Goal: Task Accomplishment & Management: Manage account settings

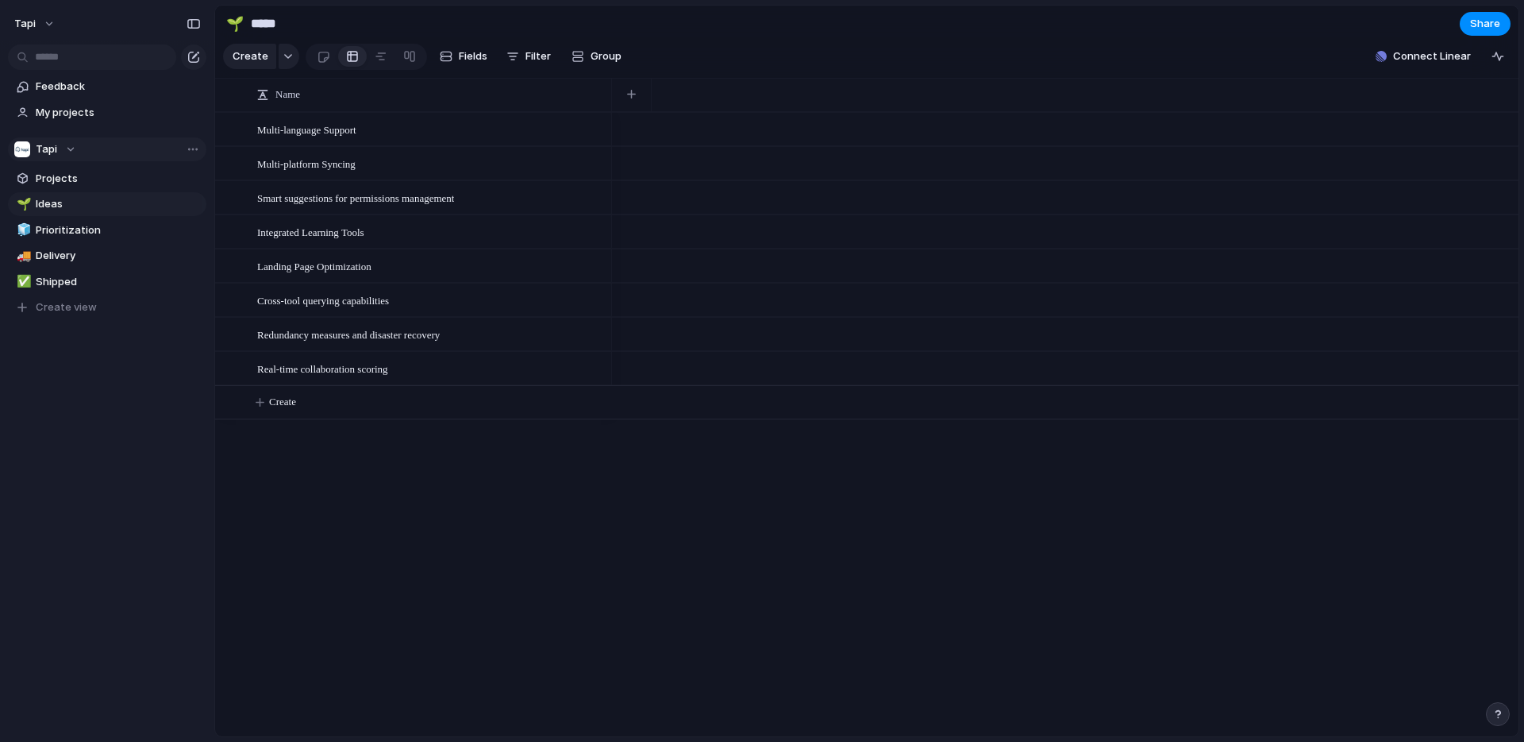
click at [70, 145] on div "Tapi" at bounding box center [45, 149] width 62 height 16
click at [83, 387] on div "Tapi Create new team" at bounding box center [762, 371] width 1524 height 742
click at [44, 21] on button "Tapi" at bounding box center [35, 23] width 56 height 25
click at [76, 61] on span "Settings" at bounding box center [59, 60] width 44 height 16
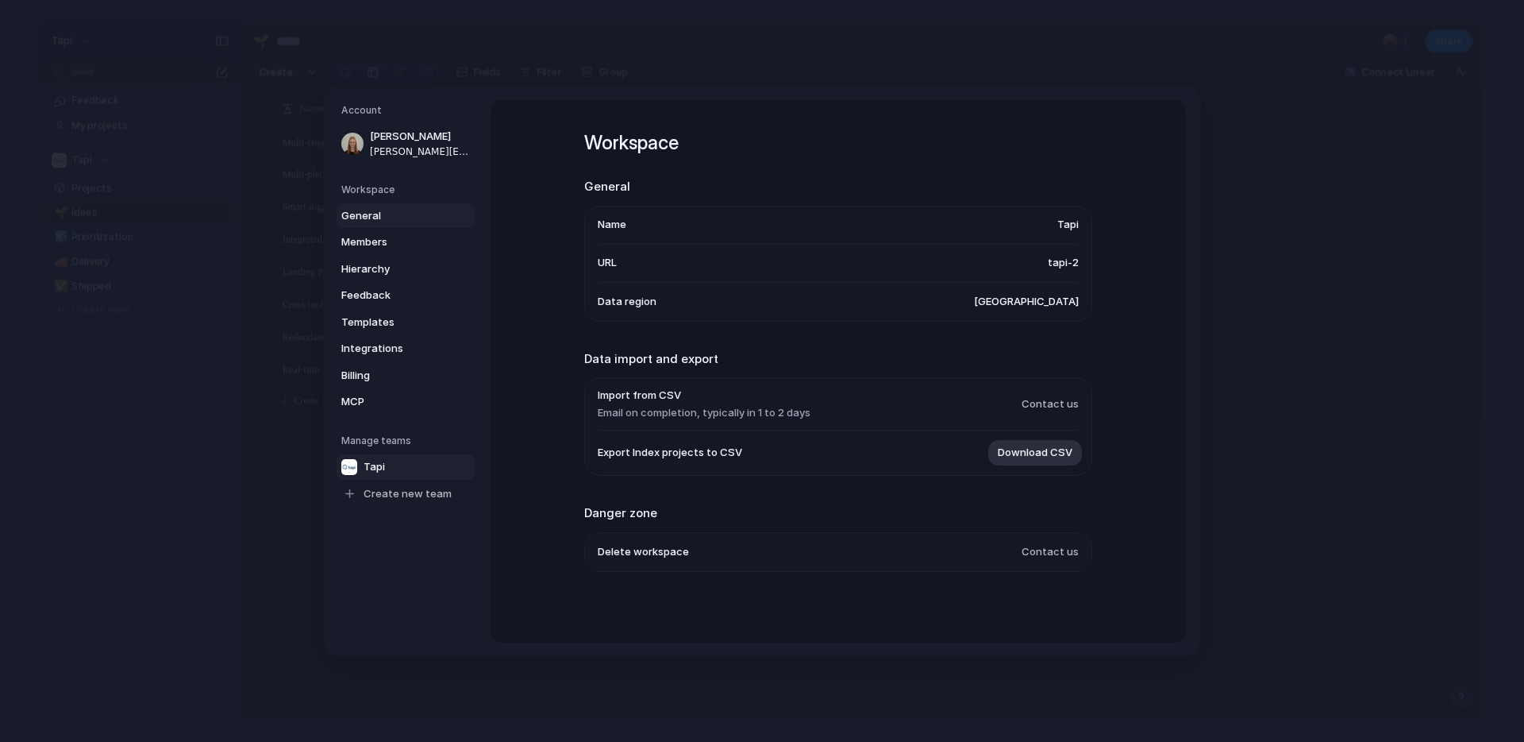
click at [380, 470] on span "Tapi" at bounding box center [374, 466] width 21 height 16
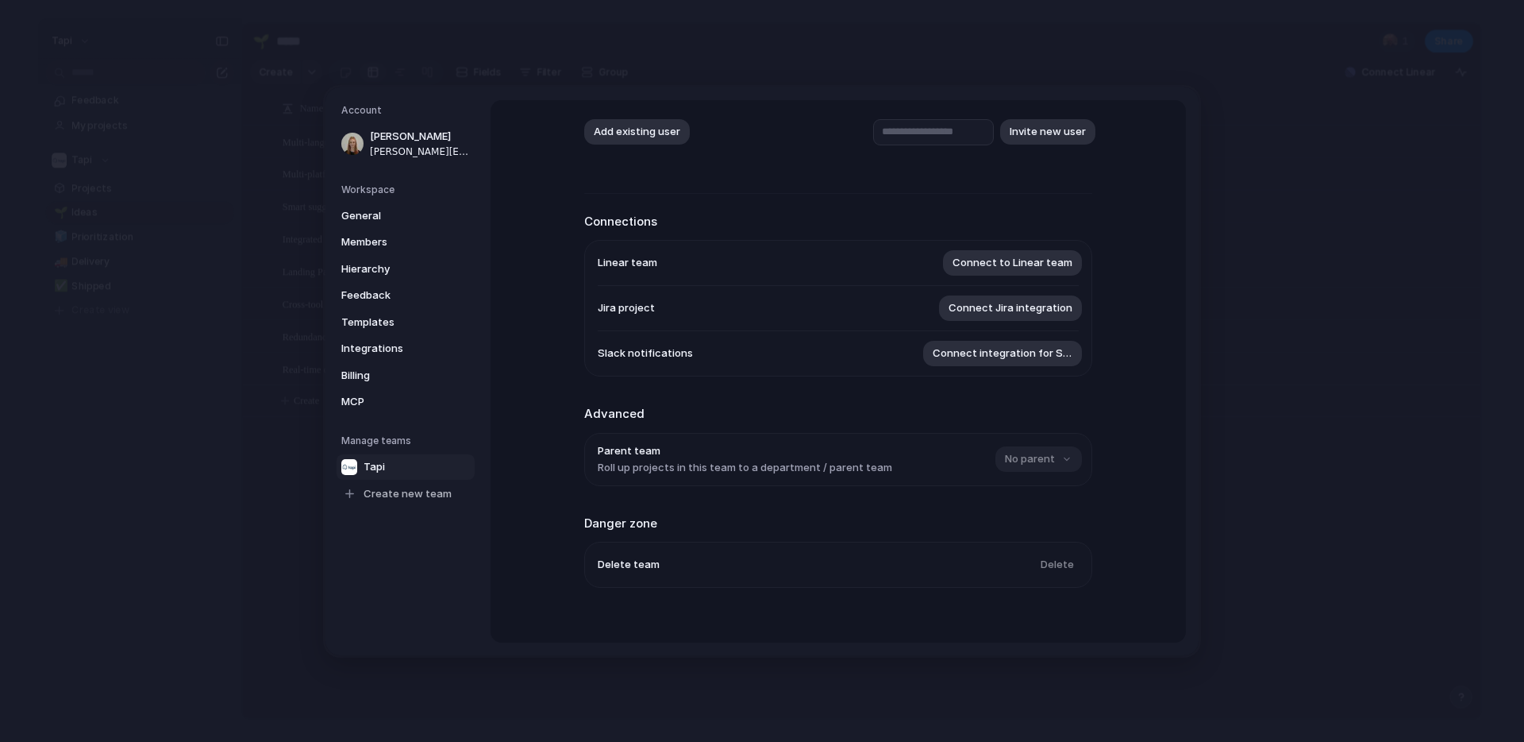
scroll to position [142, 0]
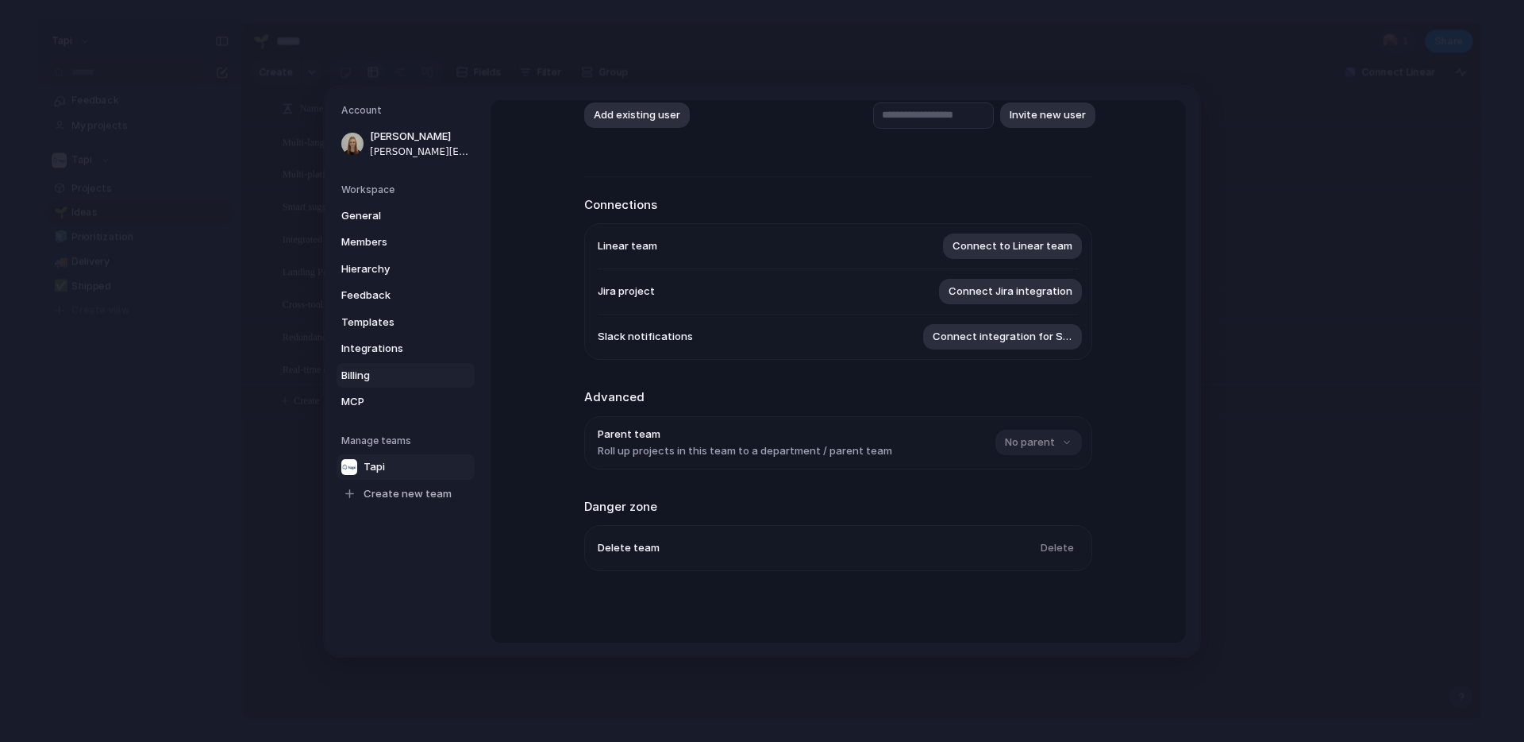
click at [360, 376] on span "Billing" at bounding box center [392, 375] width 102 height 16
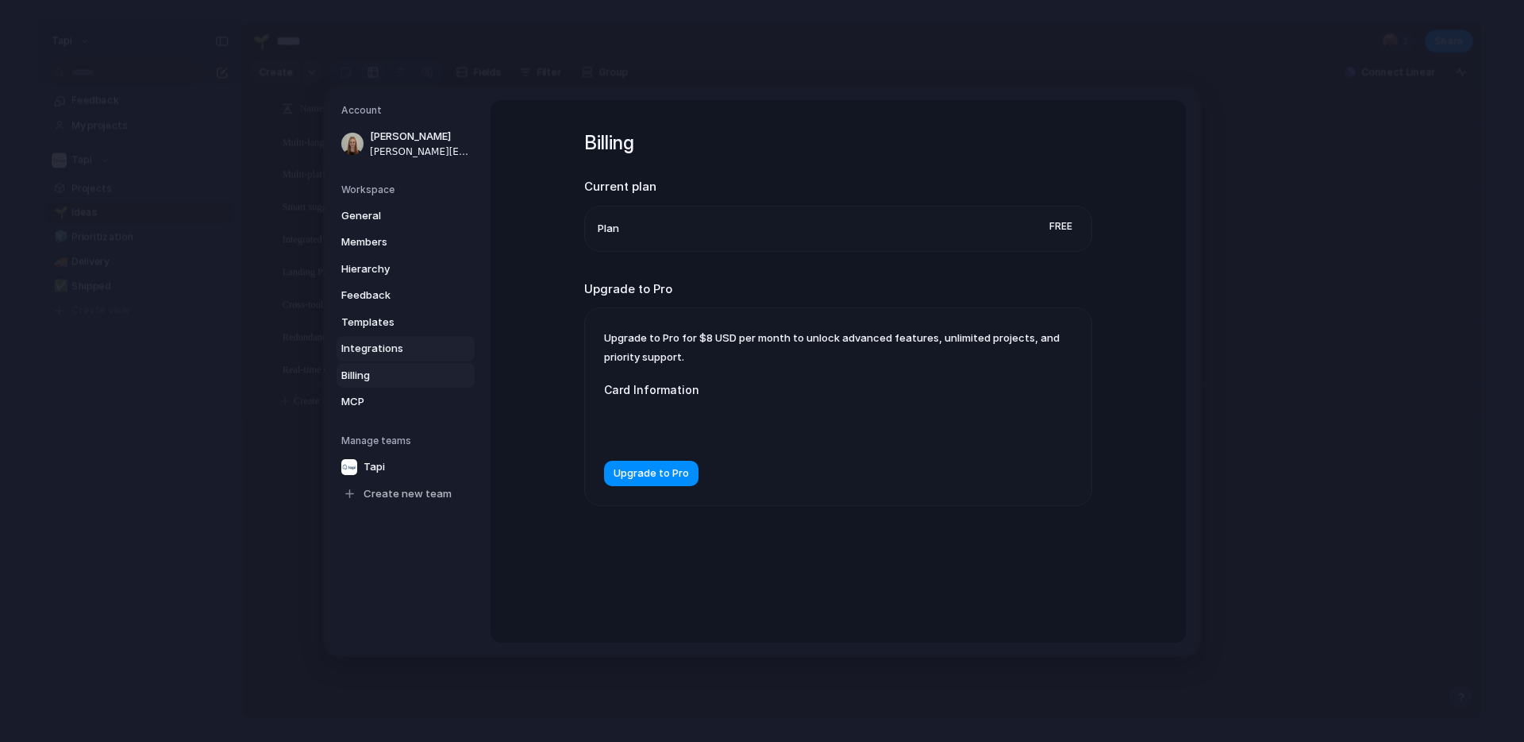
click at [368, 353] on span "Integrations" at bounding box center [392, 349] width 102 height 16
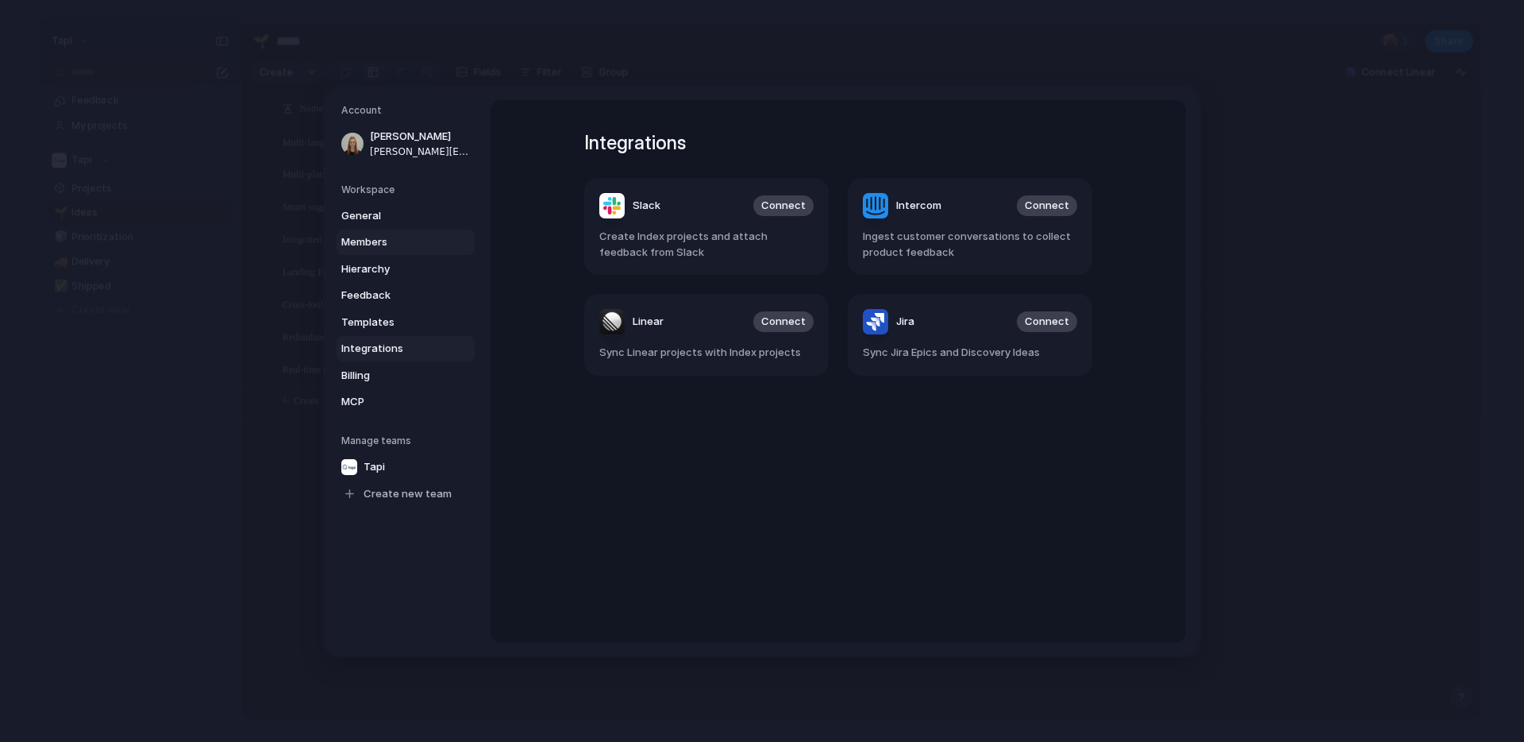
click at [367, 235] on span "Members" at bounding box center [392, 242] width 102 height 16
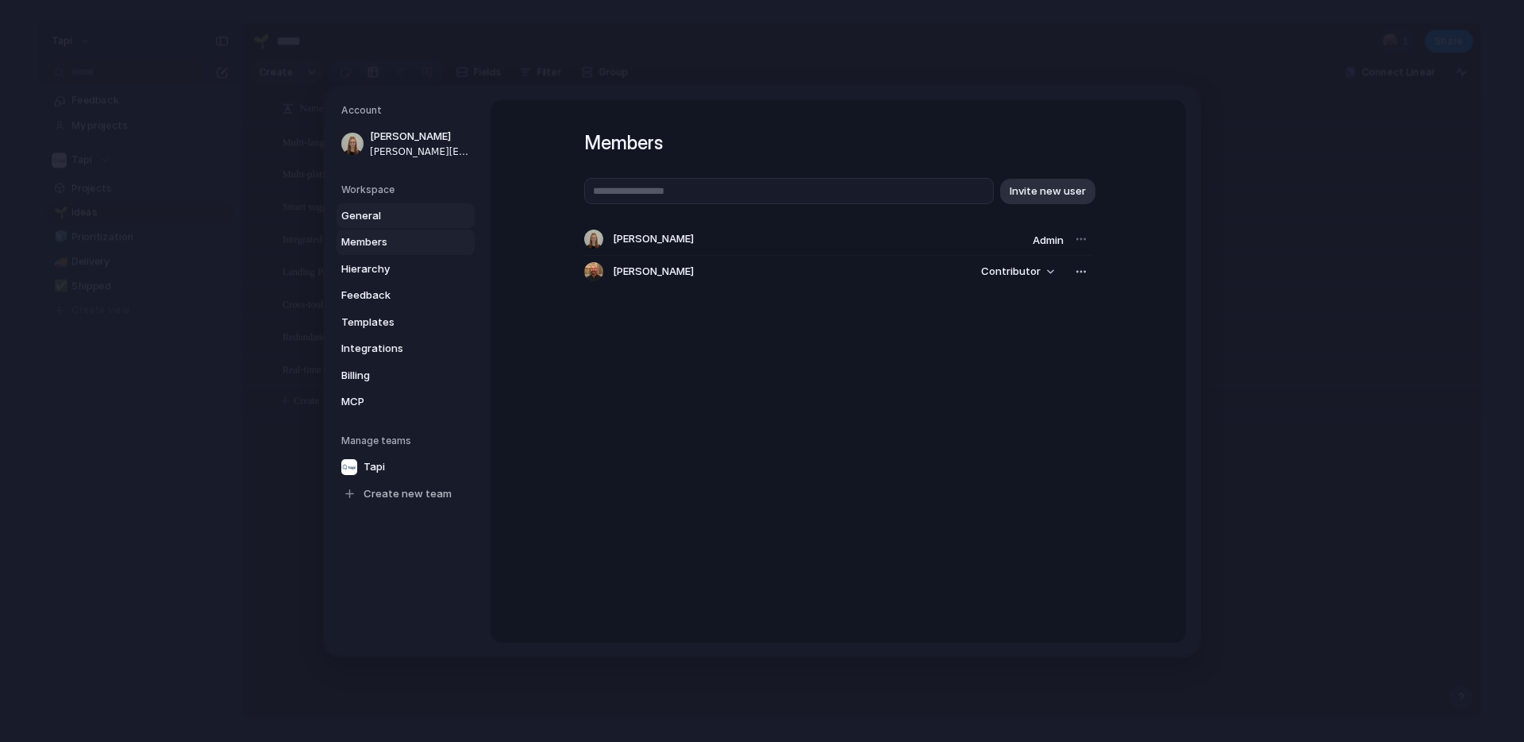
click at [367, 207] on span "General" at bounding box center [392, 215] width 102 height 16
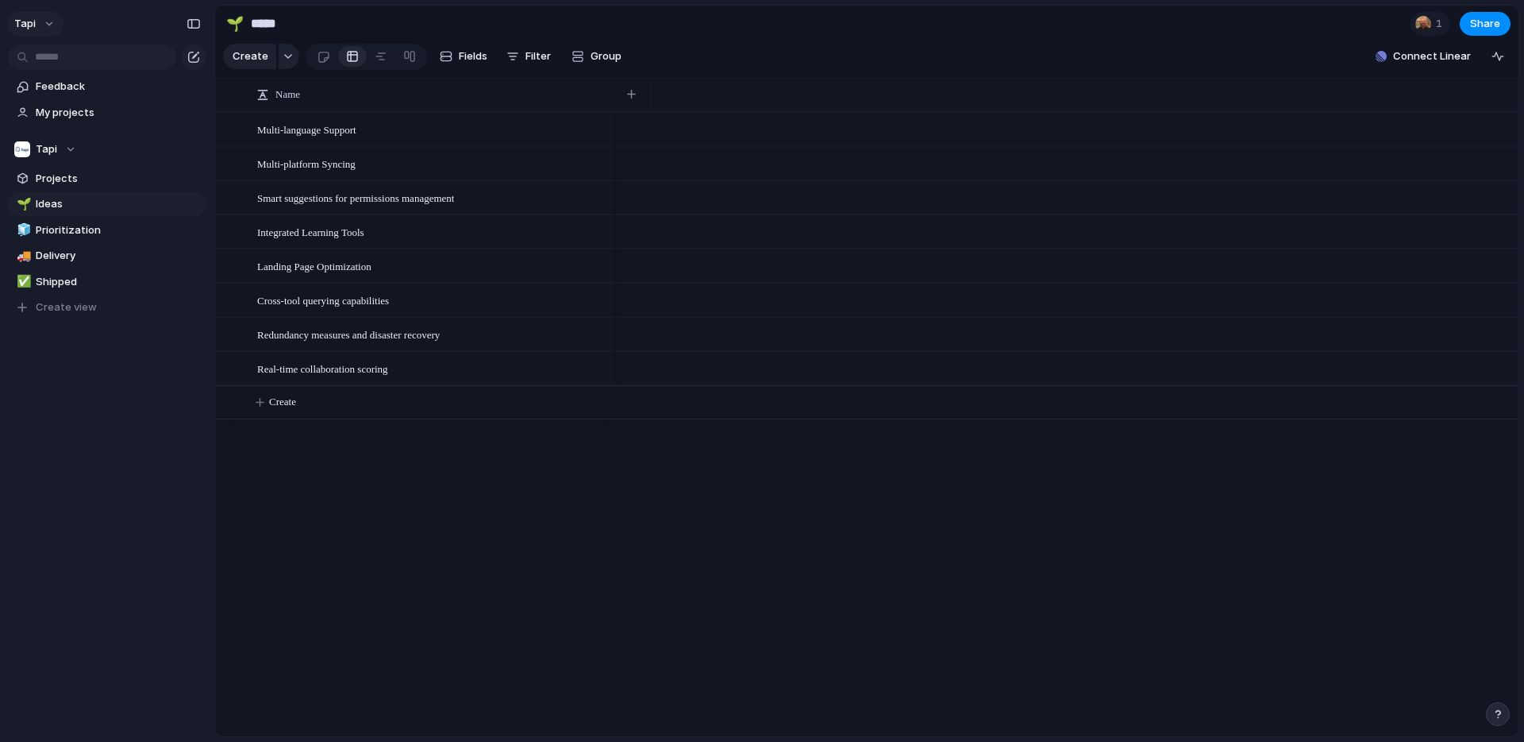
click at [32, 25] on span "Tapi" at bounding box center [24, 24] width 21 height 16
click at [71, 162] on span "Sign out" at bounding box center [58, 161] width 42 height 16
click at [73, 148] on div "Tapi" at bounding box center [45, 149] width 62 height 16
click at [93, 143] on div "Tapi Create new team" at bounding box center [762, 371] width 1524 height 742
click at [111, 152] on button "Tapi" at bounding box center [107, 149] width 198 height 24
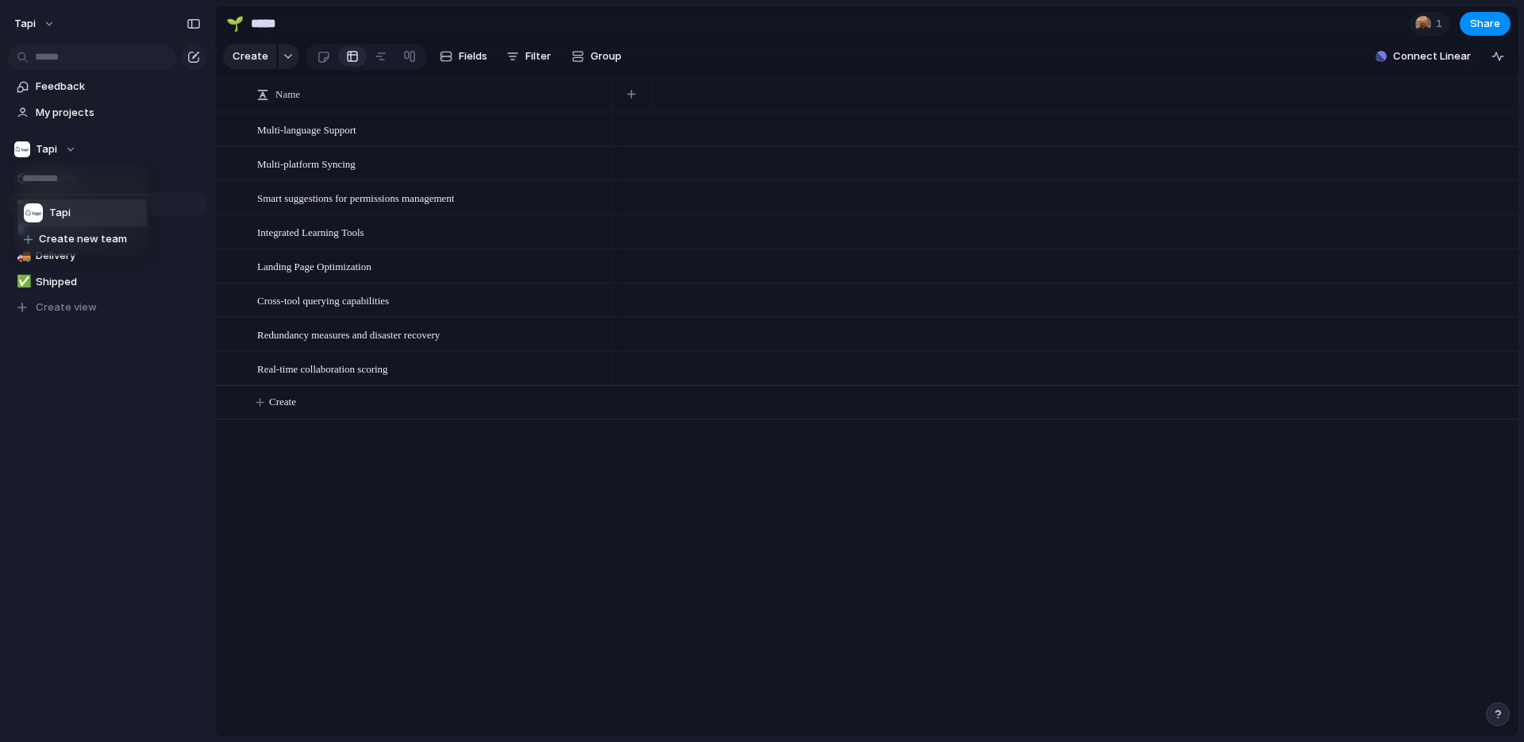
click at [128, 152] on div "Tapi Create new team" at bounding box center [762, 371] width 1524 height 742
click at [27, 145] on div "button" at bounding box center [22, 149] width 16 height 16
click at [17, 149] on div "Tapi Create new team" at bounding box center [762, 371] width 1524 height 742
click at [80, 461] on div "Tapi Feedback My projects Tapi Projects 🌱 Ideas 🧊 Prioritization 🚚 Delivery ✅ S…" at bounding box center [107, 371] width 214 height 742
click at [143, 206] on span "Ideas" at bounding box center [118, 204] width 165 height 16
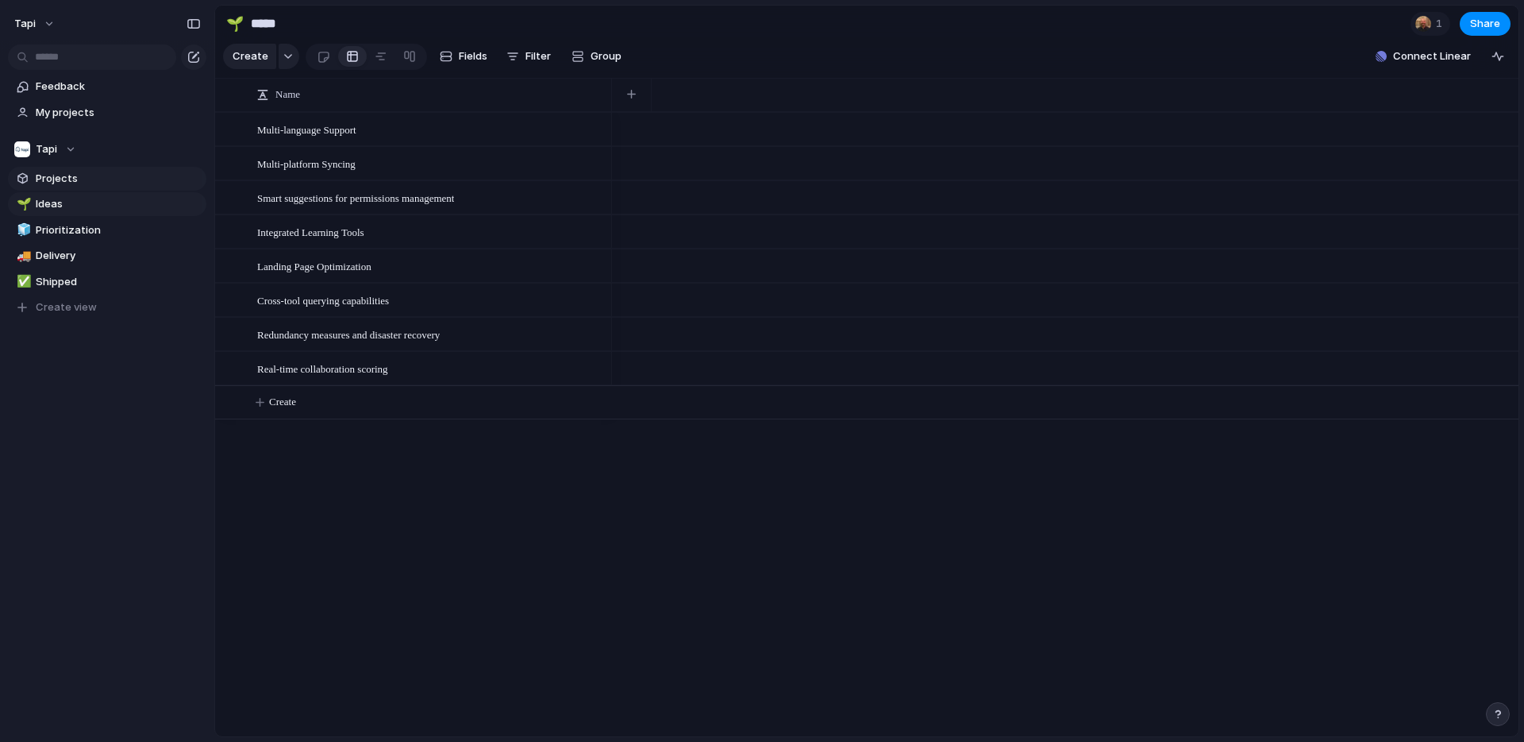
click at [137, 179] on span "Projects" at bounding box center [118, 179] width 165 height 16
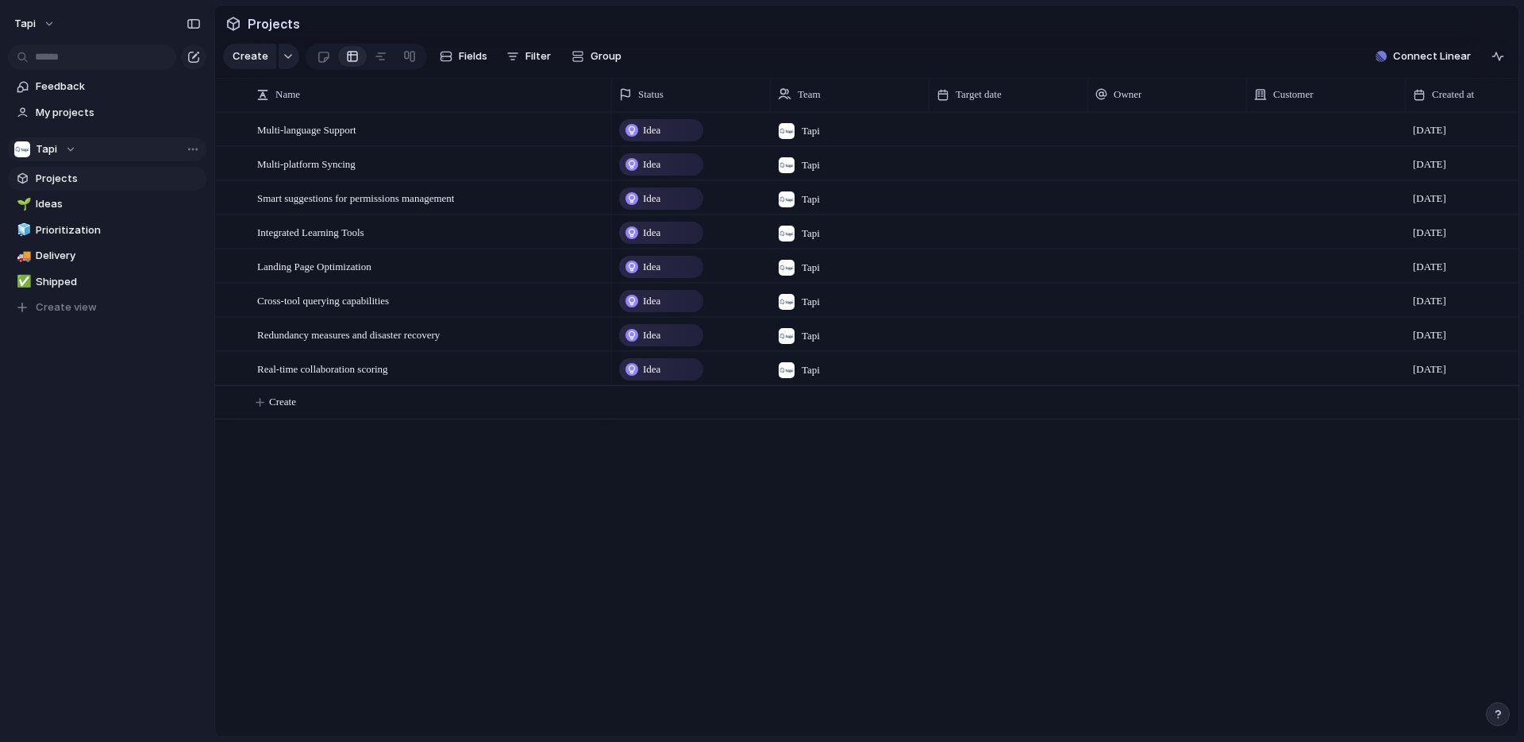
click at [131, 150] on button "Tapi" at bounding box center [107, 149] width 198 height 24
click at [64, 145] on div "Tapi" at bounding box center [45, 149] width 62 height 16
click at [50, 212] on span "Tapi" at bounding box center [59, 213] width 21 height 16
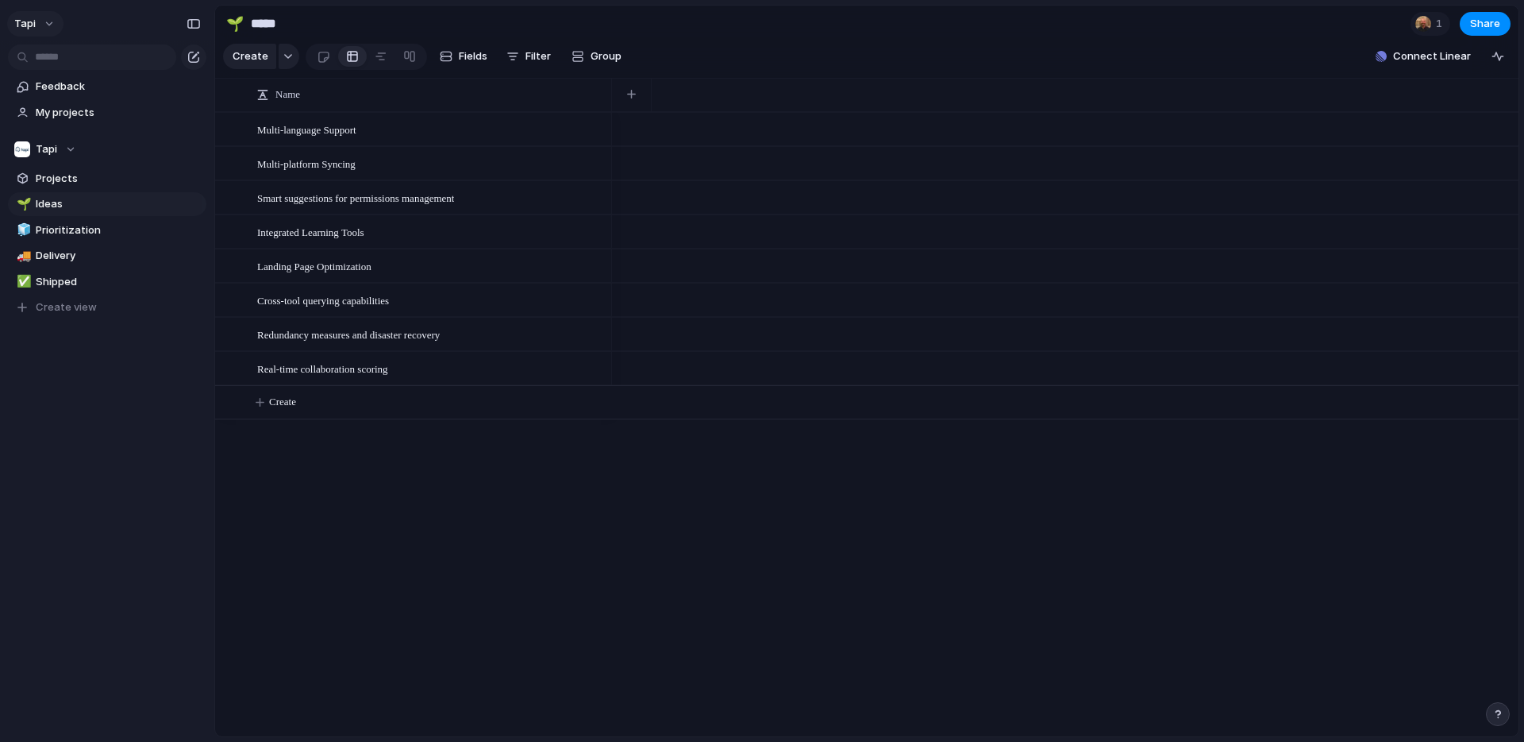
click at [42, 25] on button "Tapi" at bounding box center [35, 23] width 56 height 25
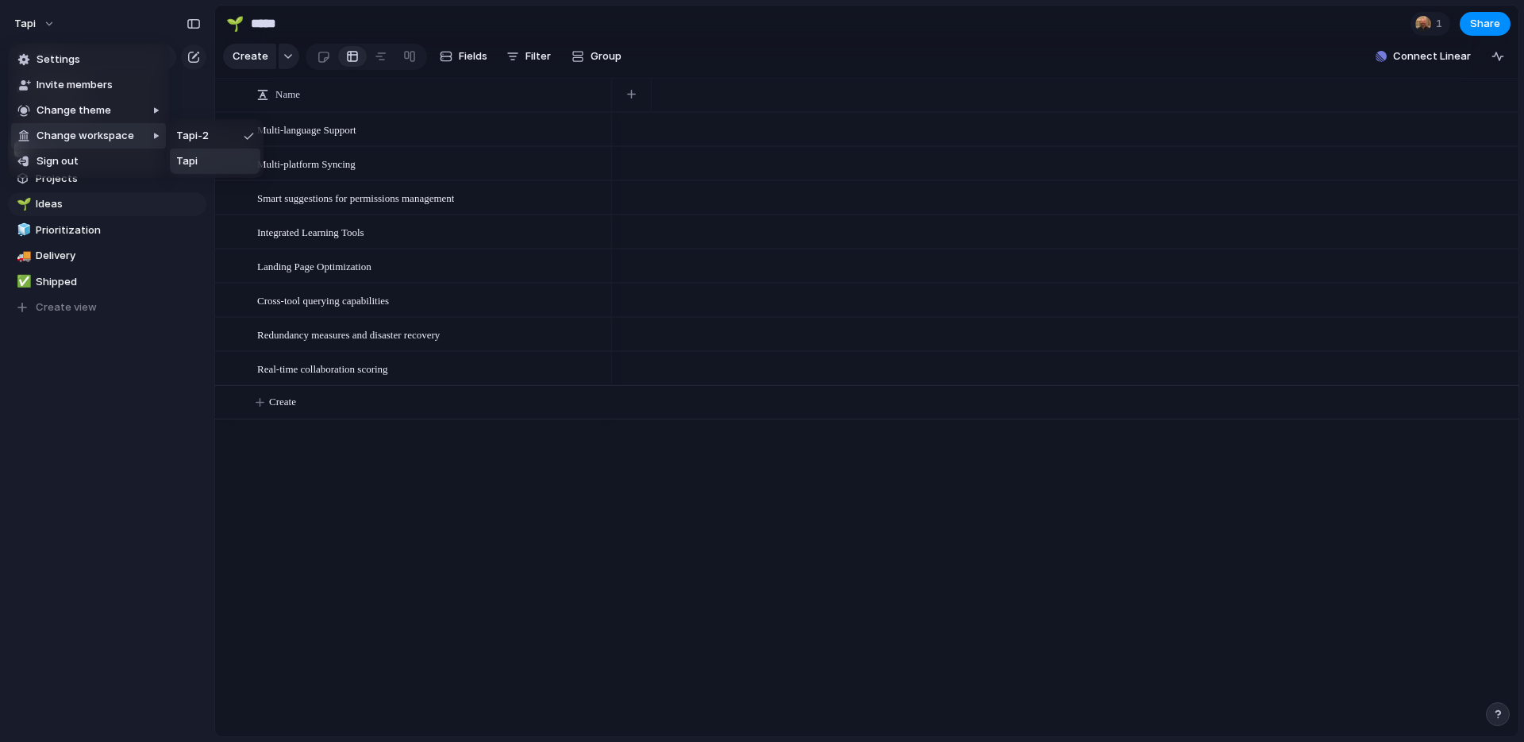
click at [202, 157] on li "Tapi" at bounding box center [215, 160] width 91 height 25
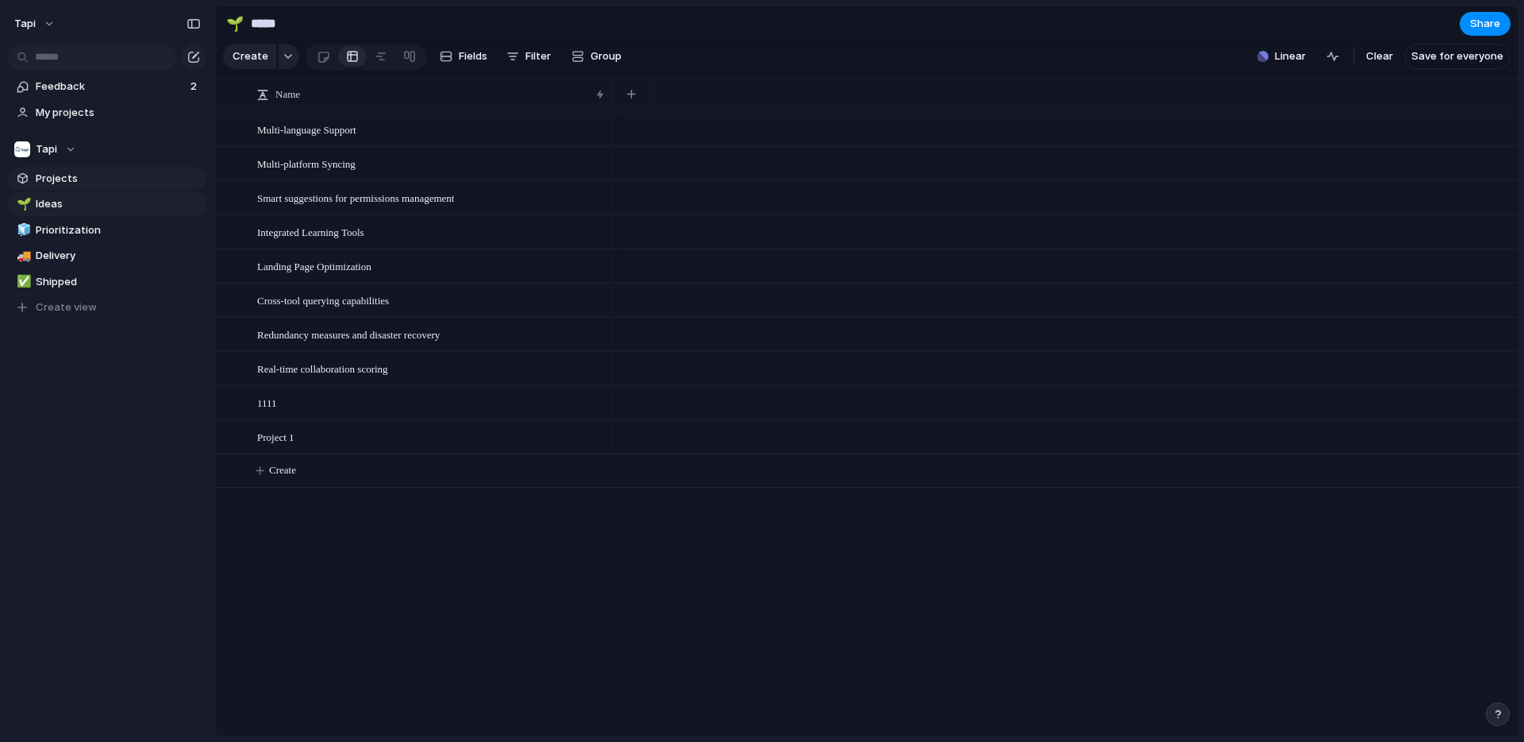
click at [48, 180] on span "Projects" at bounding box center [118, 179] width 165 height 16
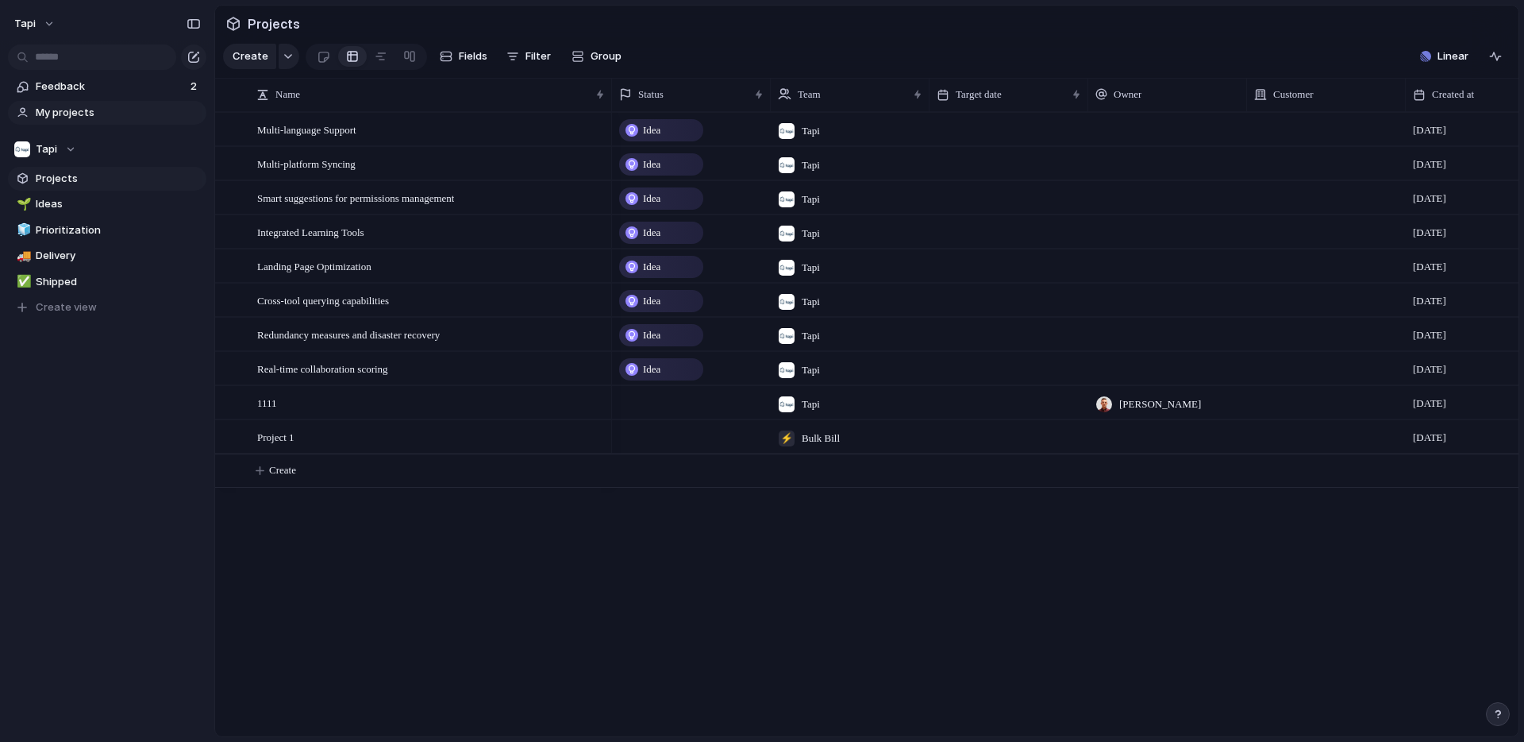
click at [82, 110] on span "My projects" at bounding box center [118, 113] width 165 height 16
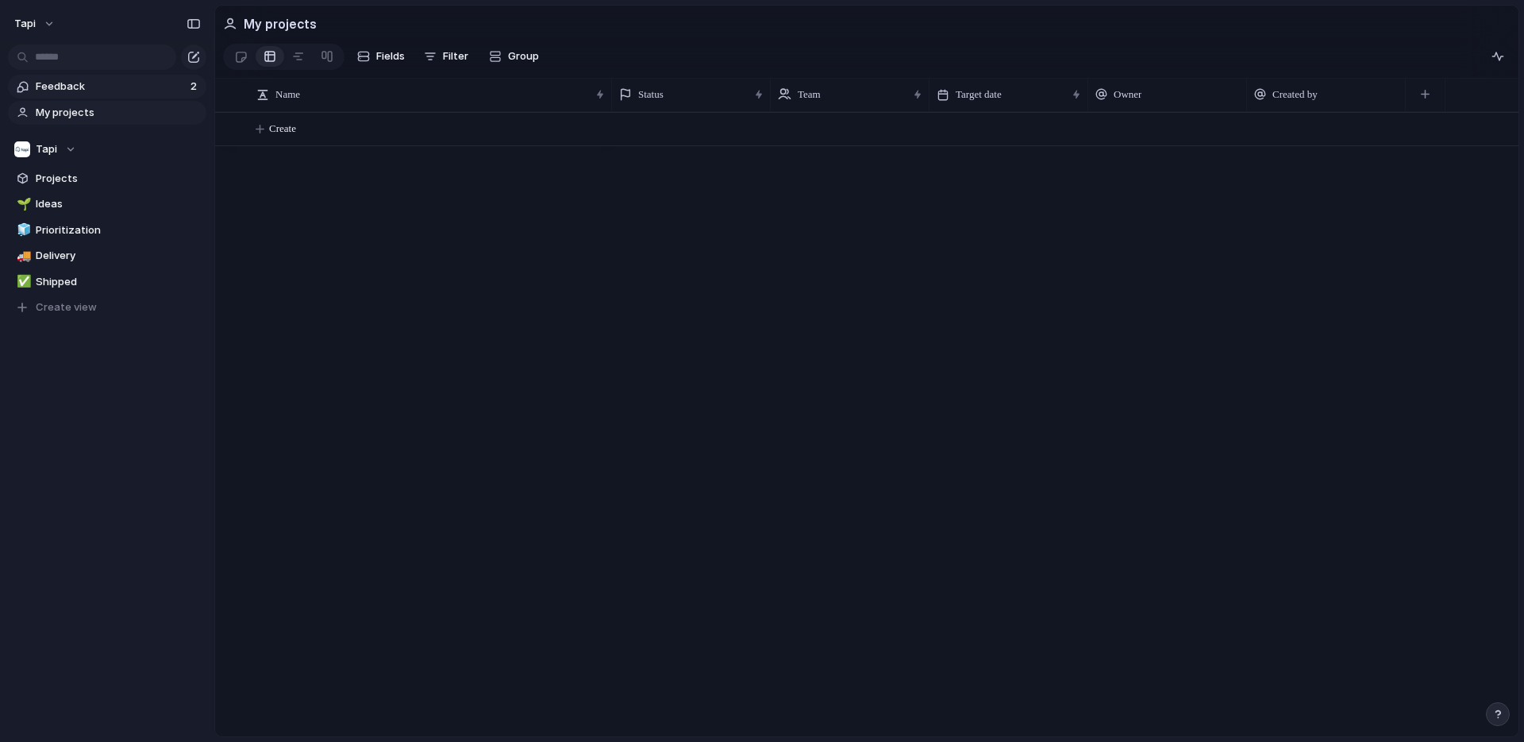
click at [89, 83] on span "Feedback" at bounding box center [111, 87] width 150 height 16
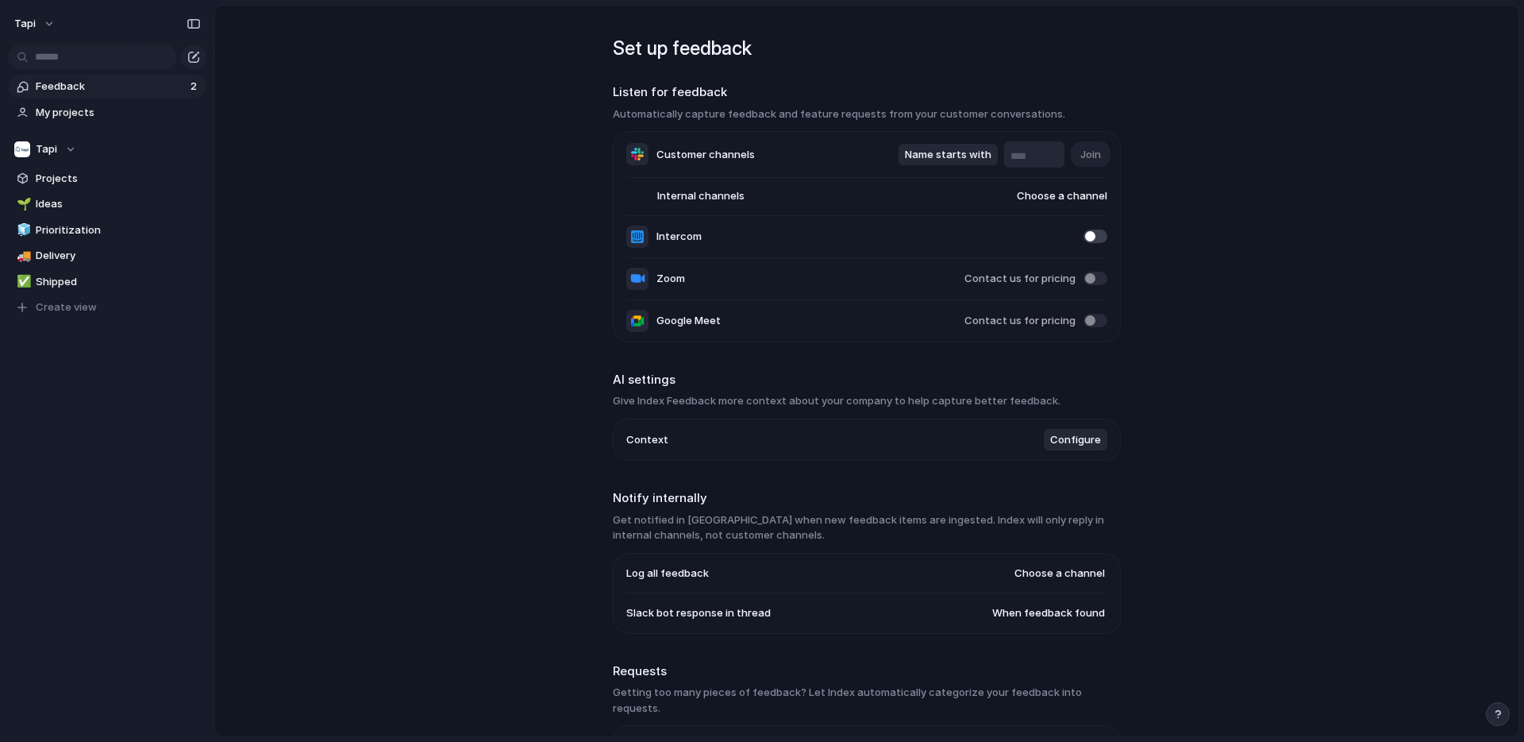
click at [672, 152] on span "Customer channels" at bounding box center [706, 155] width 98 height 16
click at [685, 197] on span "Internal channels" at bounding box center [685, 196] width 118 height 16
click at [1046, 198] on span "Choose a channel" at bounding box center [1046, 196] width 121 height 16
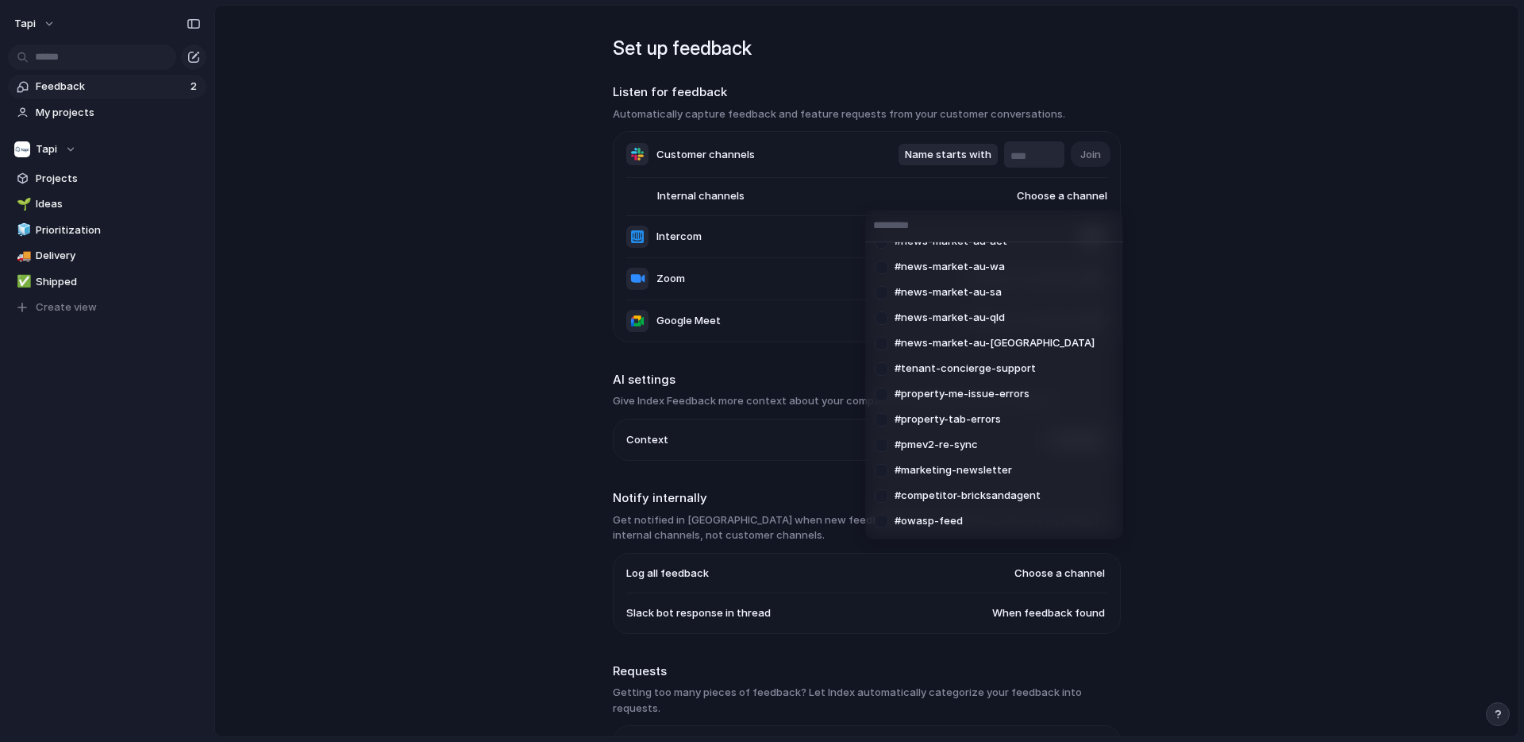
scroll to position [1216, 0]
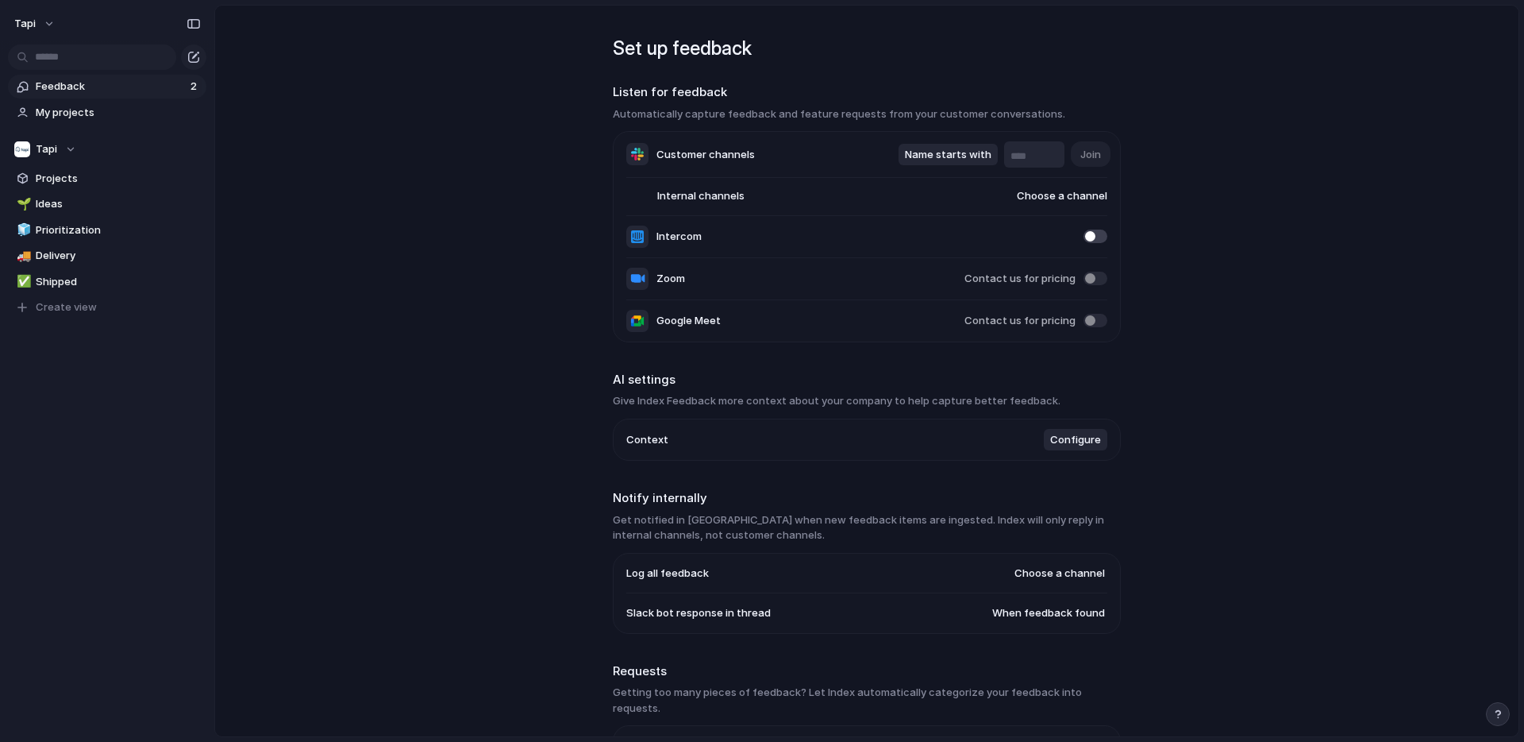
click at [1219, 208] on div "#general #random #growth-inbound-leads #invoice-emails #cx-app-notifications #p…" at bounding box center [762, 371] width 1524 height 742
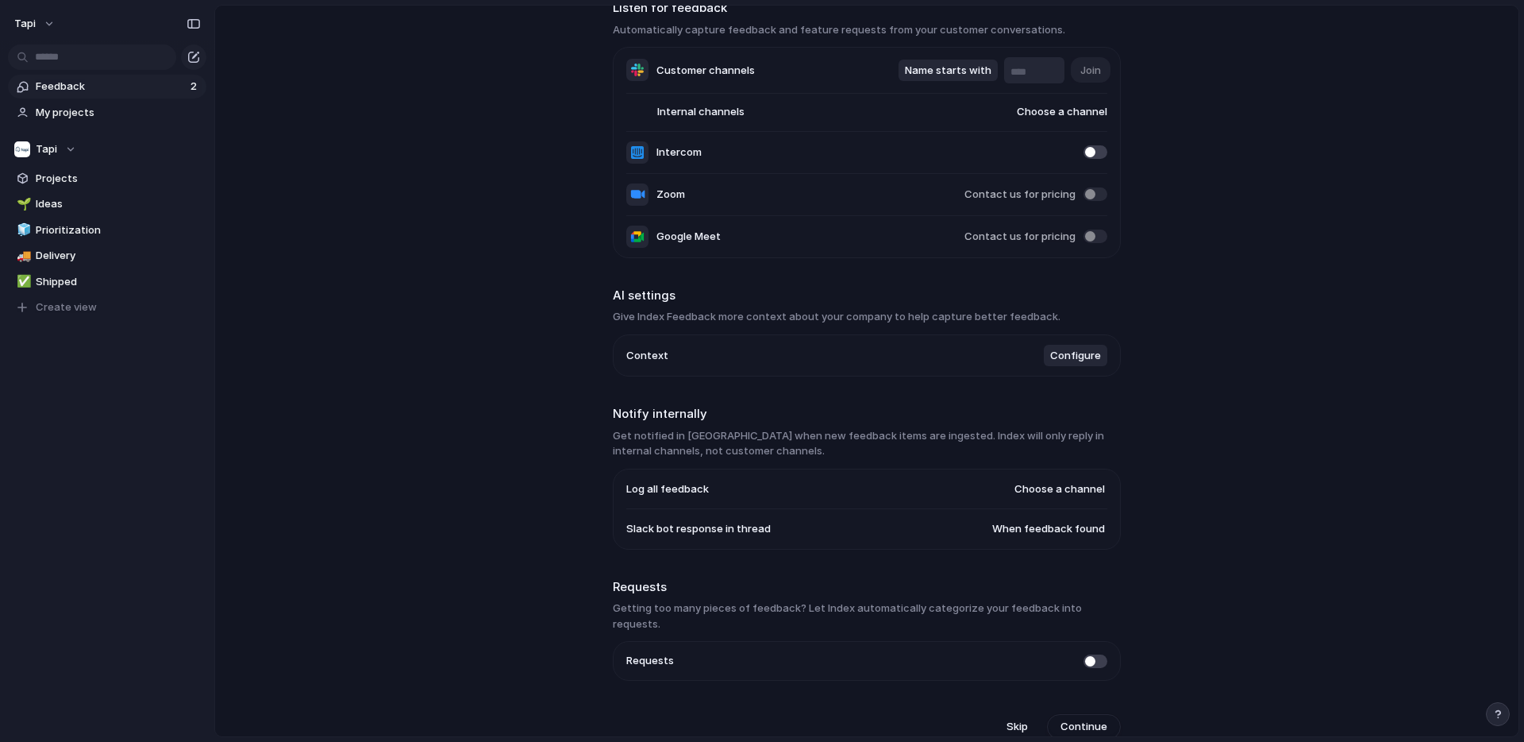
scroll to position [0, 0]
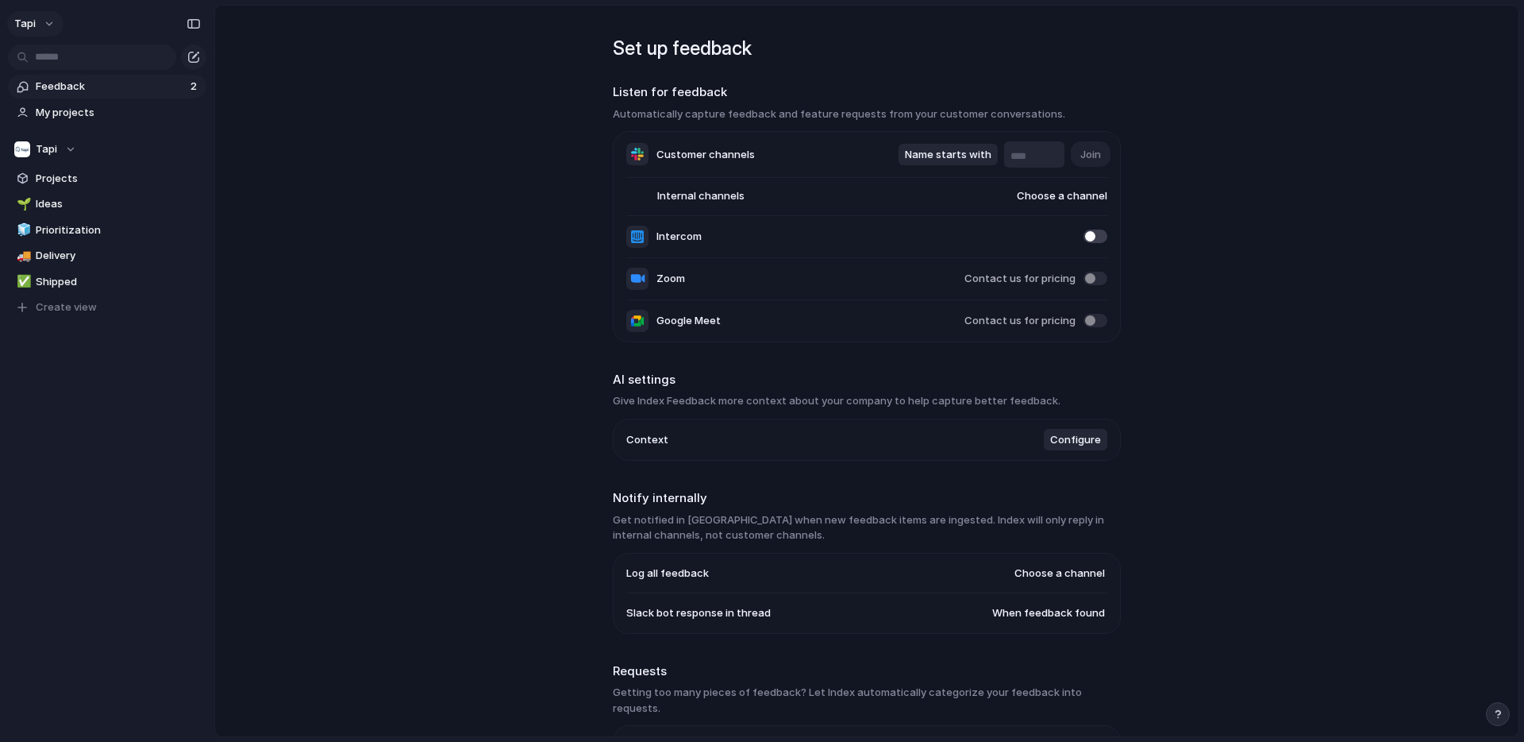
click at [43, 25] on button "tapi" at bounding box center [35, 23] width 56 height 25
click at [91, 59] on li "Settings" at bounding box center [88, 59] width 155 height 25
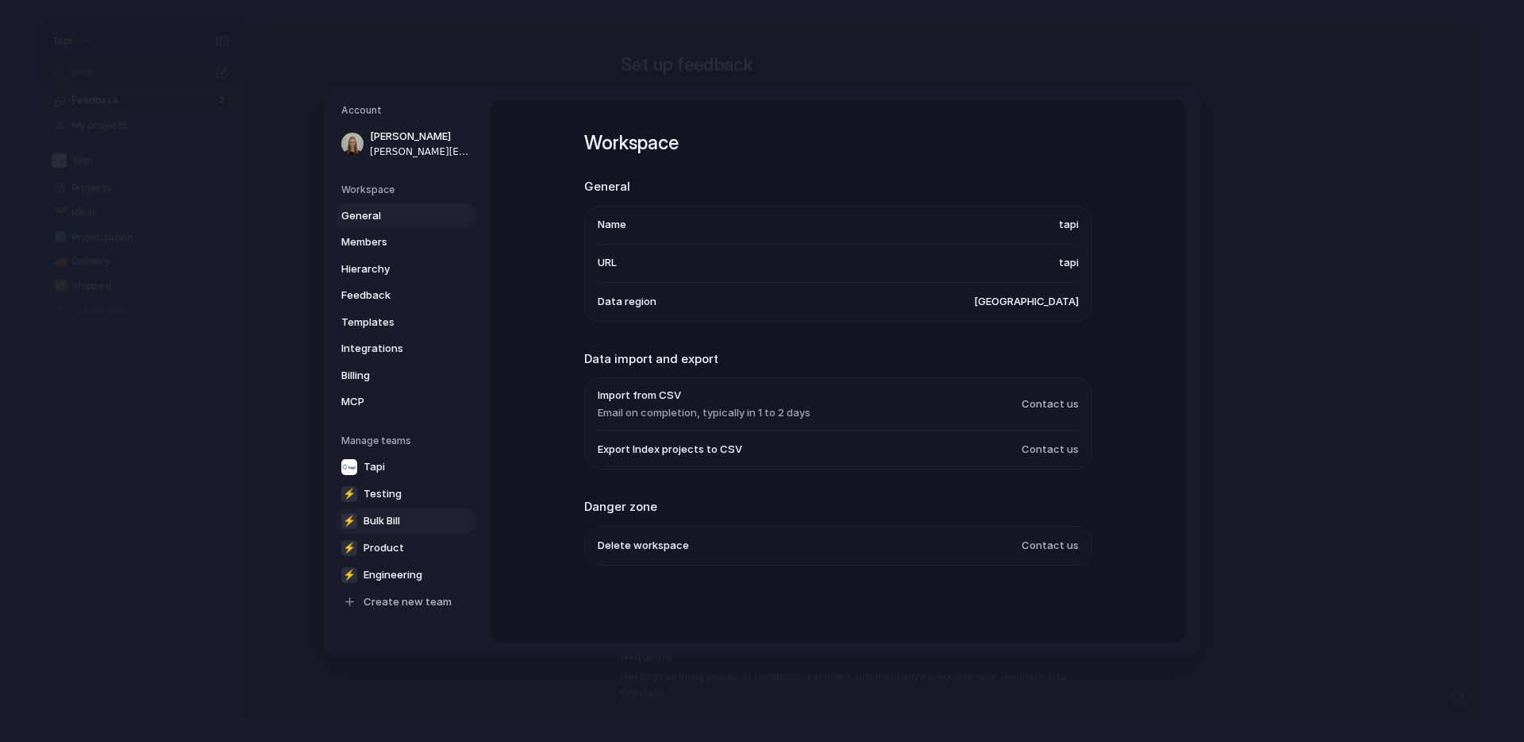
click at [384, 522] on span "Bulk Bill" at bounding box center [382, 520] width 37 height 16
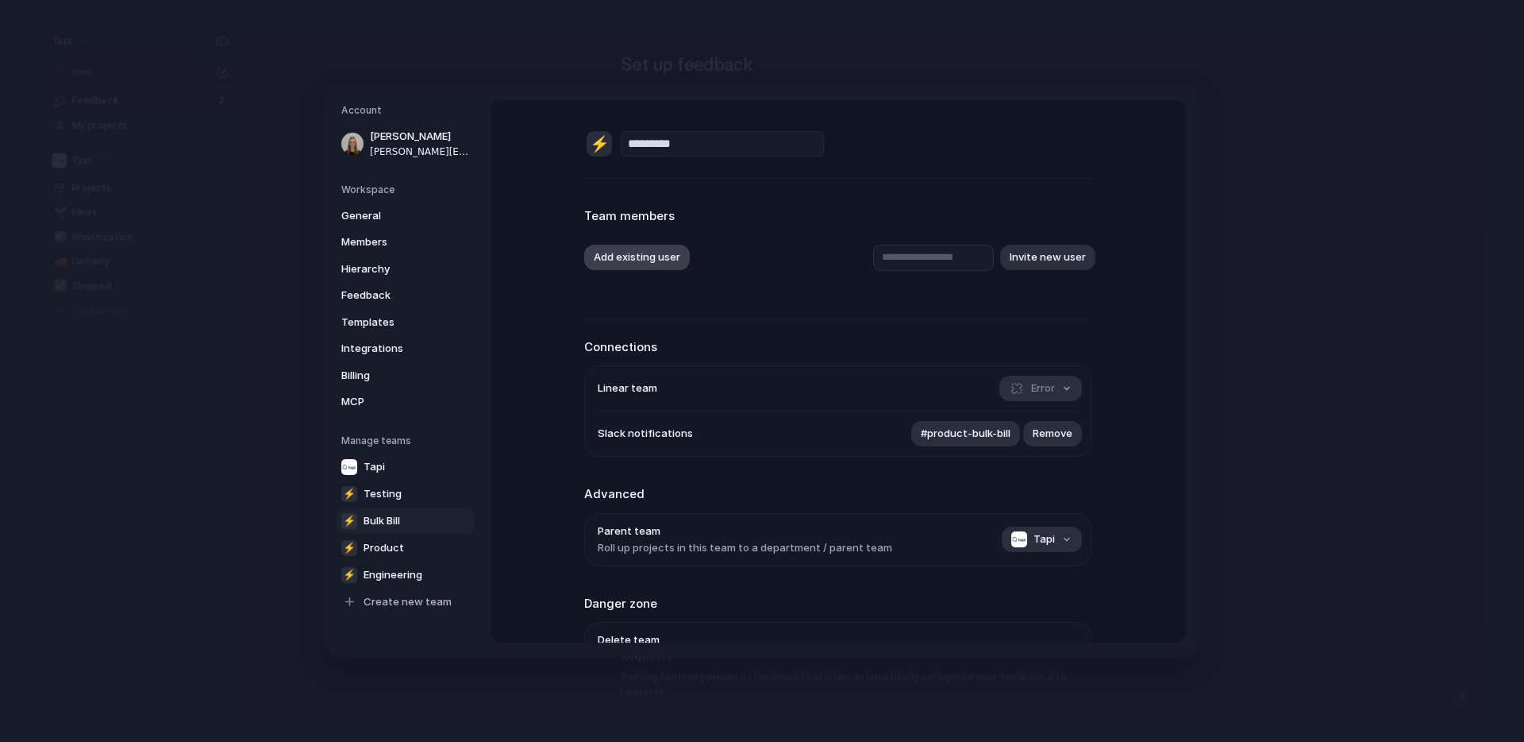
click at [623, 258] on button "Add existing user" at bounding box center [637, 257] width 106 height 25
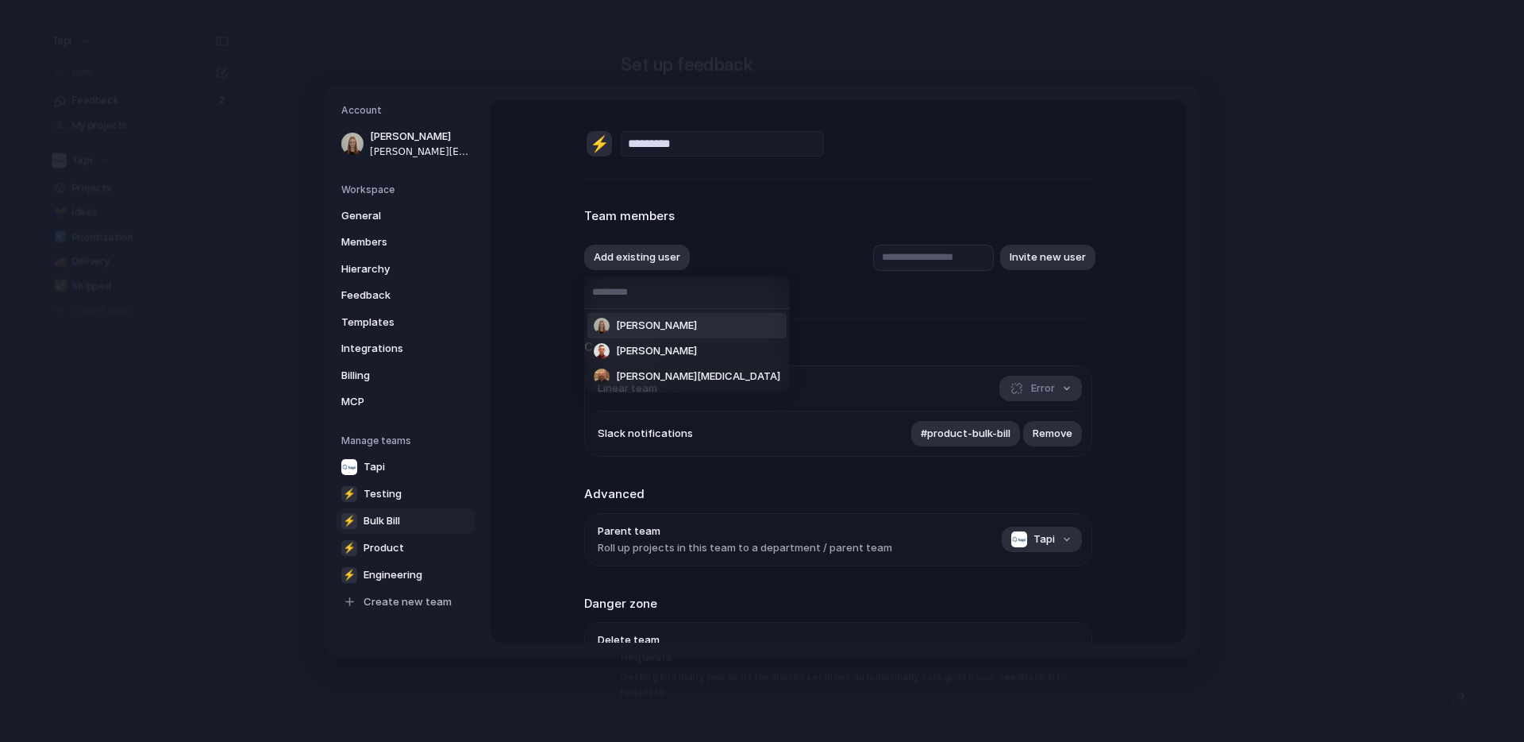
click at [649, 321] on span "Rebekah Osborne" at bounding box center [656, 326] width 81 height 16
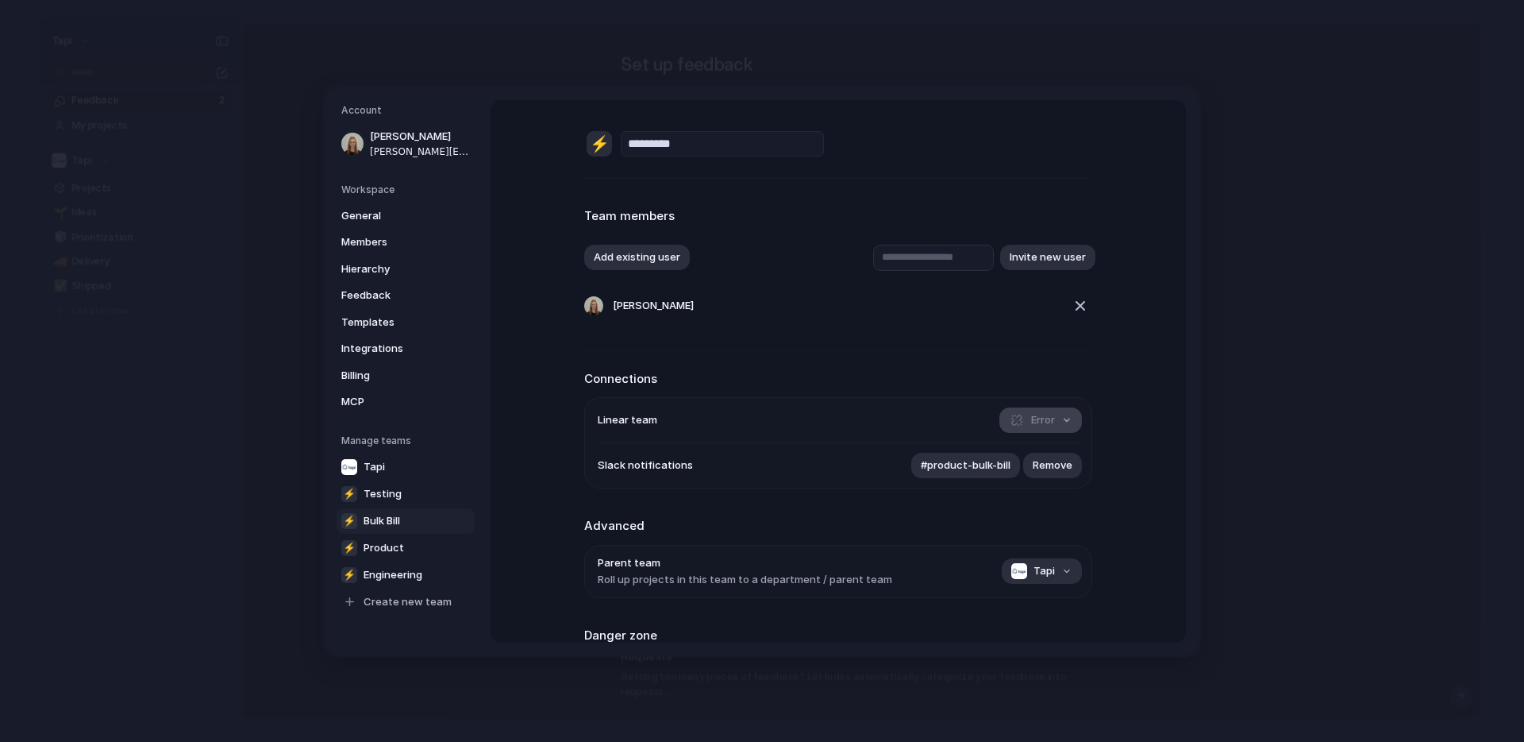
click at [1062, 424] on button "Error" at bounding box center [1041, 419] width 83 height 25
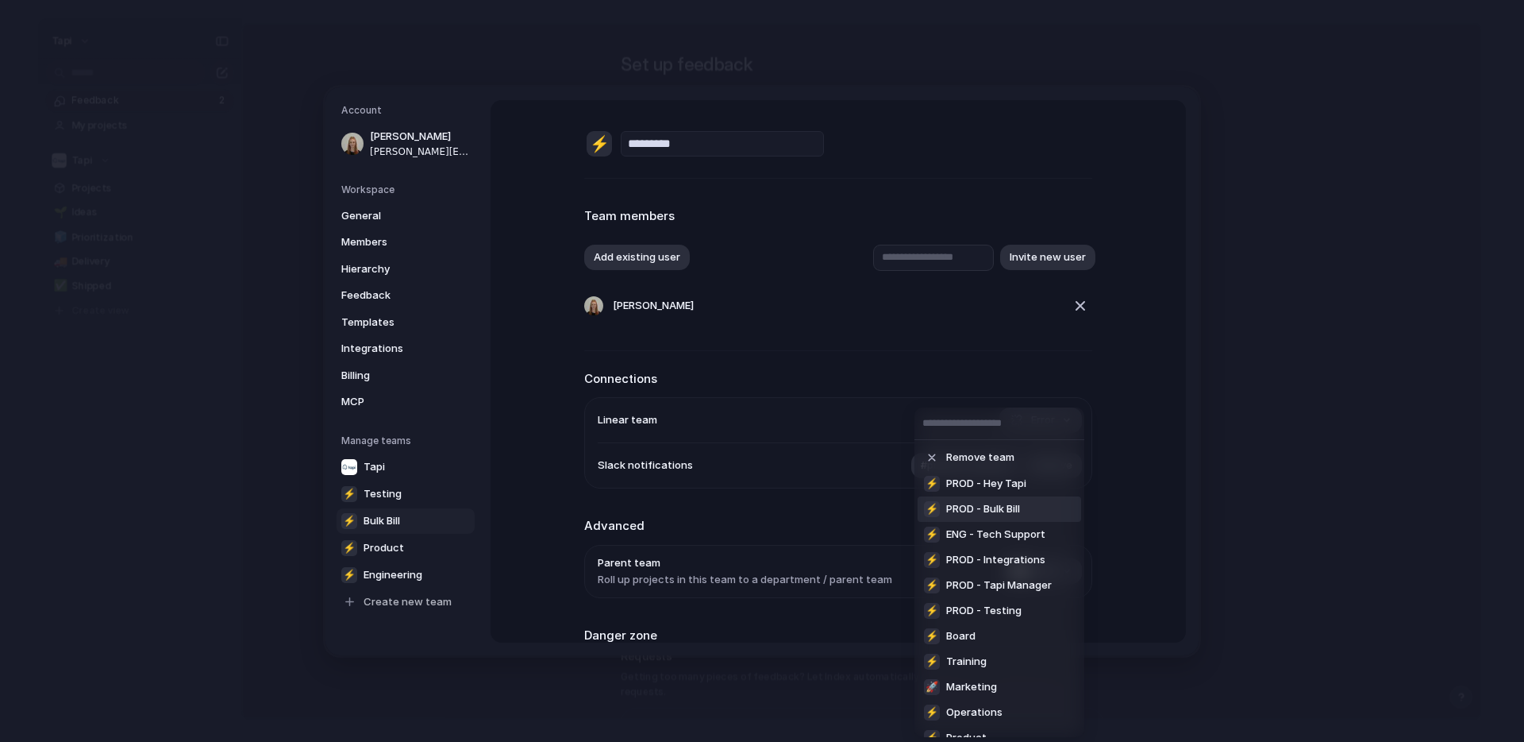
scroll to position [170, 0]
